Goal: Use online tool/utility: Utilize a website feature to perform a specific function

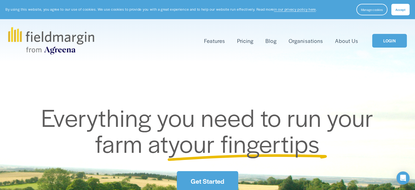
click at [388, 41] on link "LOGIN" at bounding box center [389, 41] width 34 height 14
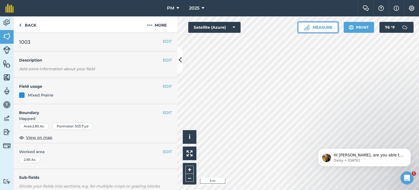
click at [321, 26] on button "Measure" at bounding box center [318, 27] width 40 height 11
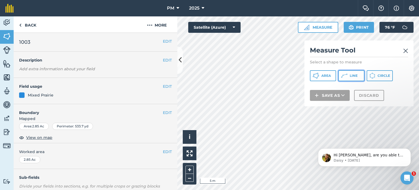
click at [353, 70] on div "Measure Tool Select a shape to measure Area Line Circle Save as Discard" at bounding box center [359, 73] width 109 height 66
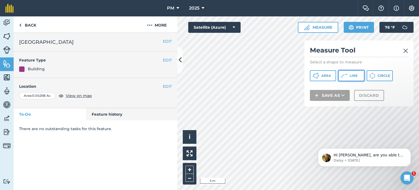
click at [350, 71] on button "Line" at bounding box center [351, 75] width 26 height 11
click at [404, 52] on img at bounding box center [405, 50] width 5 height 7
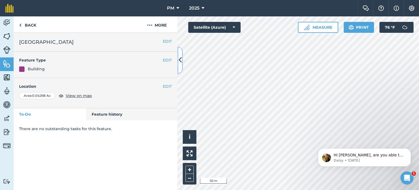
click at [180, 57] on icon at bounding box center [180, 60] width 3 height 10
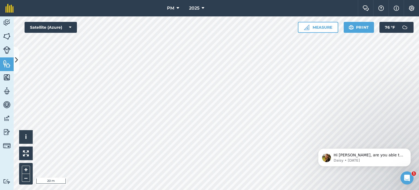
drag, startPoint x: 336, startPoint y: 130, endPoint x: 331, endPoint y: 133, distance: 5.4
click at [336, 130] on div "Hi Dave, are you able to help by writing a review? ⭐️ Thank you for continuing …" at bounding box center [364, 132] width 100 height 68
click at [15, 59] on icon at bounding box center [16, 60] width 3 height 10
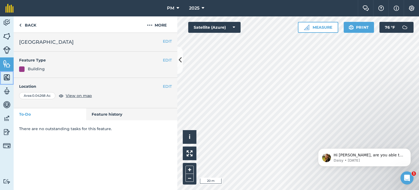
click at [8, 76] on img at bounding box center [7, 77] width 8 height 8
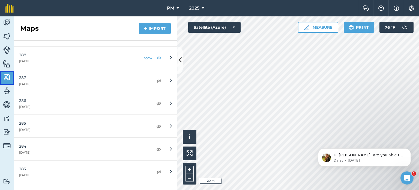
scroll to position [333, 0]
drag, startPoint x: 156, startPoint y: 80, endPoint x: 159, endPoint y: 78, distance: 3.8
click at [156, 80] on img at bounding box center [158, 81] width 5 height 7
click at [156, 103] on img at bounding box center [158, 104] width 5 height 7
click at [156, 150] on img at bounding box center [158, 150] width 5 height 7
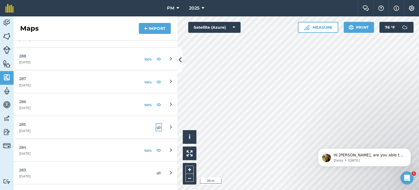
click at [156, 126] on img at bounding box center [158, 127] width 5 height 7
click at [156, 169] on img at bounding box center [158, 172] width 5 height 7
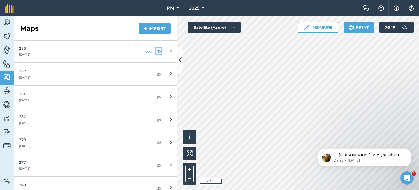
scroll to position [470, 0]
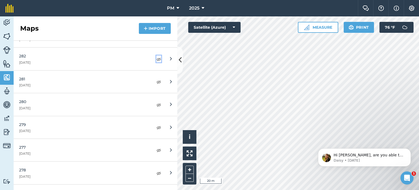
click at [156, 59] on img at bounding box center [158, 59] width 5 height 7
click at [156, 79] on img at bounding box center [158, 81] width 5 height 7
click at [156, 101] on img at bounding box center [158, 104] width 5 height 7
click at [156, 129] on img at bounding box center [158, 127] width 5 height 7
click at [156, 147] on img at bounding box center [158, 150] width 5 height 7
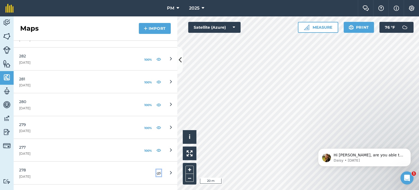
click at [156, 171] on img at bounding box center [158, 172] width 5 height 7
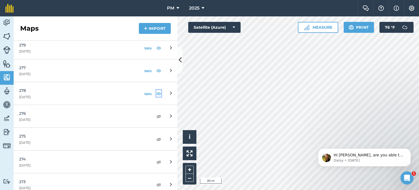
scroll to position [579, 0]
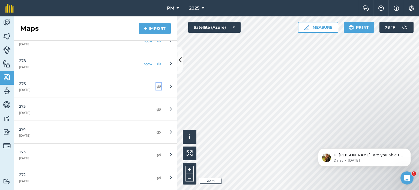
drag, startPoint x: 154, startPoint y: 85, endPoint x: 155, endPoint y: 91, distance: 6.4
click at [156, 85] on img at bounding box center [158, 86] width 5 height 7
click at [156, 108] on img at bounding box center [158, 109] width 5 height 7
drag, startPoint x: 154, startPoint y: 130, endPoint x: 156, endPoint y: 136, distance: 7.0
click at [156, 129] on img at bounding box center [158, 132] width 5 height 7
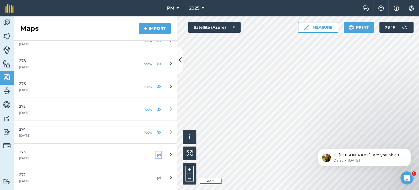
click at [156, 153] on img at bounding box center [158, 154] width 5 height 7
click at [156, 175] on img at bounding box center [158, 177] width 5 height 7
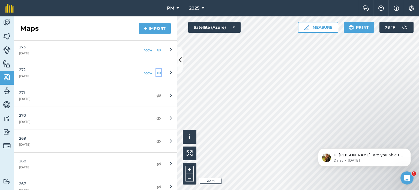
scroll to position [688, 0]
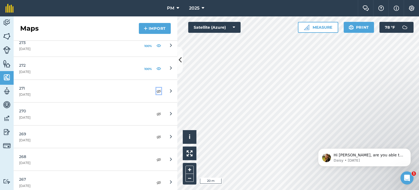
click at [156, 90] on img at bounding box center [158, 91] width 5 height 7
click at [156, 112] on img at bounding box center [158, 113] width 5 height 7
click at [156, 134] on img at bounding box center [158, 136] width 5 height 7
click at [156, 156] on img at bounding box center [158, 159] width 5 height 7
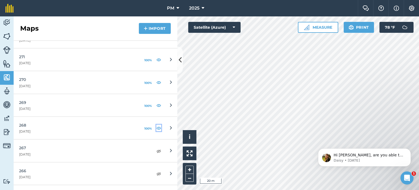
scroll to position [825, 0]
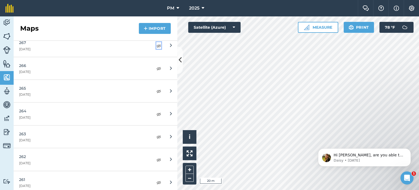
click at [156, 46] on img at bounding box center [158, 45] width 5 height 7
click at [156, 69] on img at bounding box center [158, 68] width 5 height 7
click at [156, 89] on img at bounding box center [158, 91] width 5 height 7
click at [156, 111] on img at bounding box center [158, 114] width 5 height 7
click at [156, 134] on img at bounding box center [158, 136] width 5 height 7
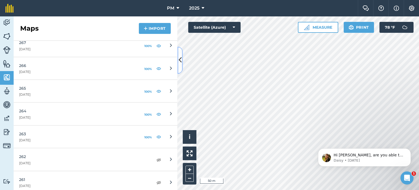
click at [180, 61] on icon at bounding box center [180, 60] width 3 height 10
